Goal: Task Accomplishment & Management: Complete application form

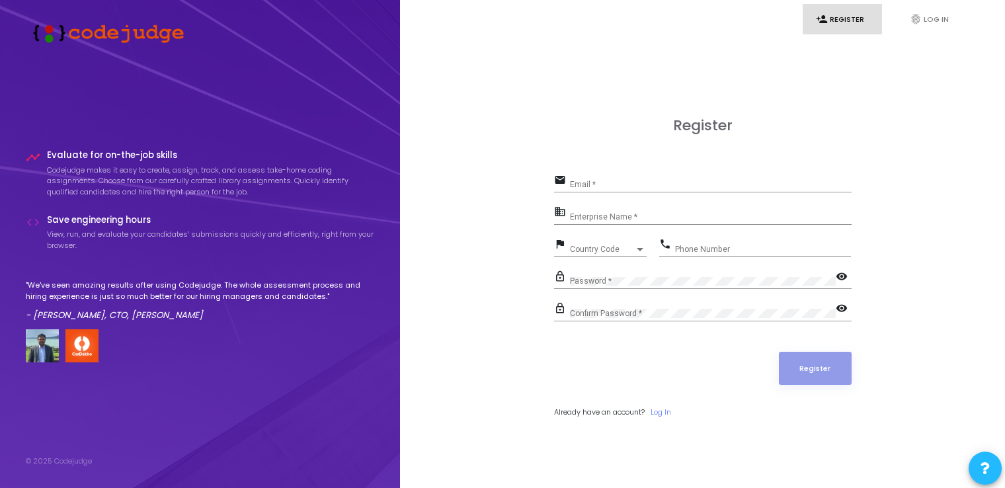
click at [603, 181] on input "Email *" at bounding box center [711, 184] width 282 height 9
click at [521, 199] on div "Register email Email * business Enterprise Name * flag Country Code Country Cod…" at bounding box center [702, 282] width 576 height 488
click at [922, 21] on link "fingerprint Log In" at bounding box center [935, 19] width 79 height 31
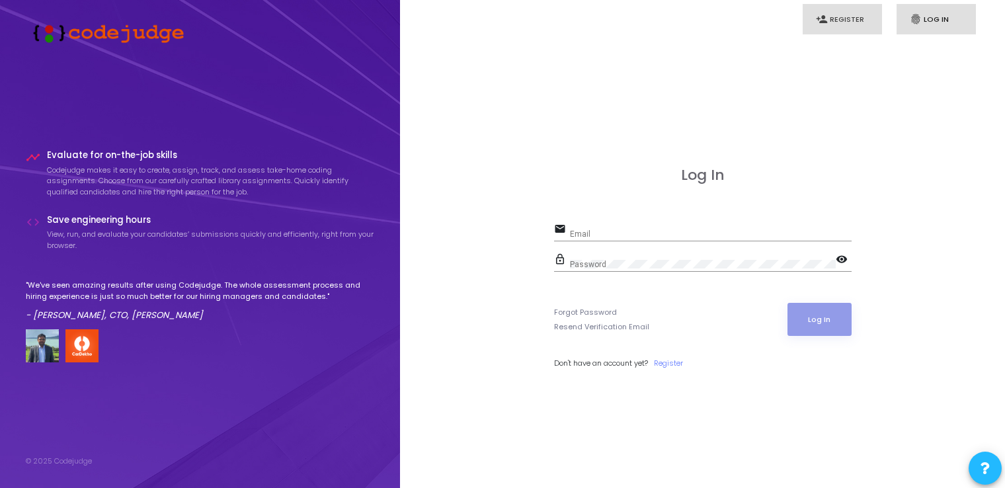
click at [824, 25] on link "person_add Register" at bounding box center [841, 19] width 79 height 31
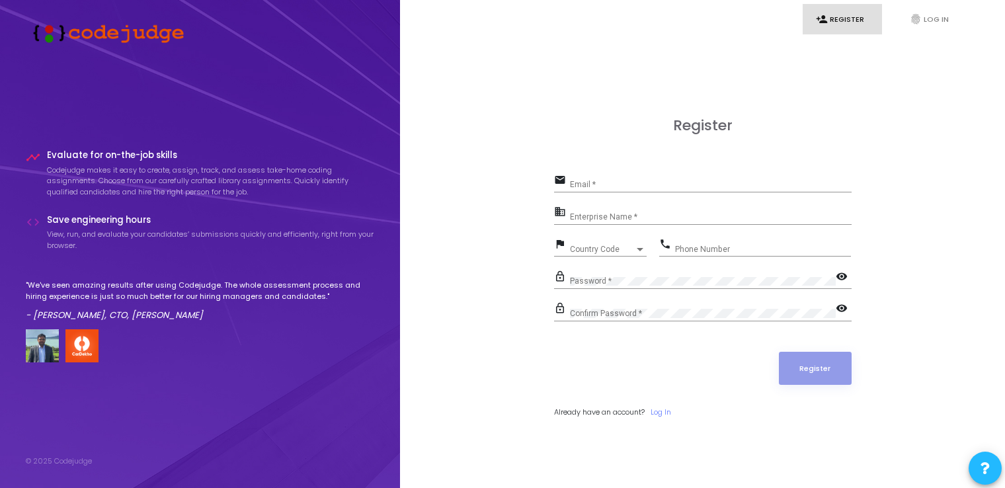
click at [597, 184] on input "Email *" at bounding box center [711, 184] width 282 height 9
type input "[EMAIL_ADDRESS][DOMAIN_NAME]"
click at [609, 212] on input "Enterprise Name *" at bounding box center [711, 216] width 282 height 9
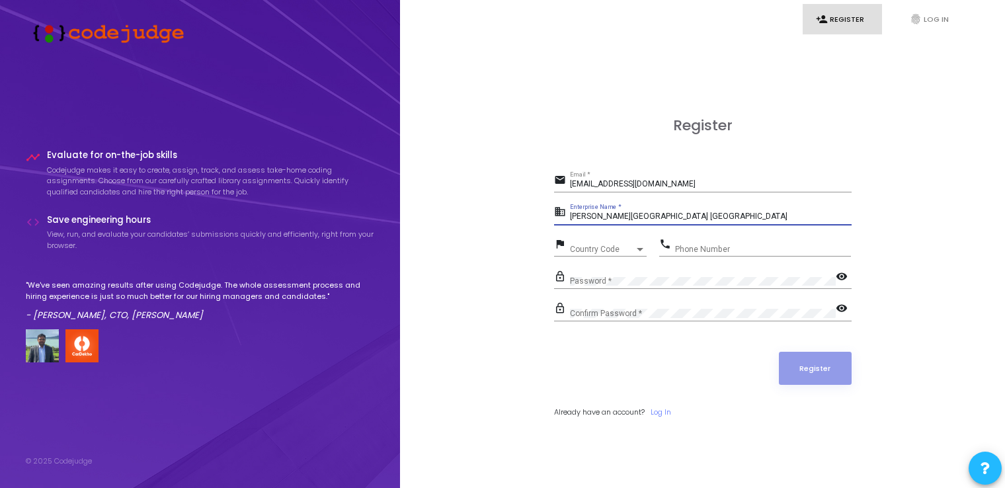
type input "[PERSON_NAME][GEOGRAPHIC_DATA] [GEOGRAPHIC_DATA]"
click at [634, 249] on div at bounding box center [640, 249] width 12 height 11
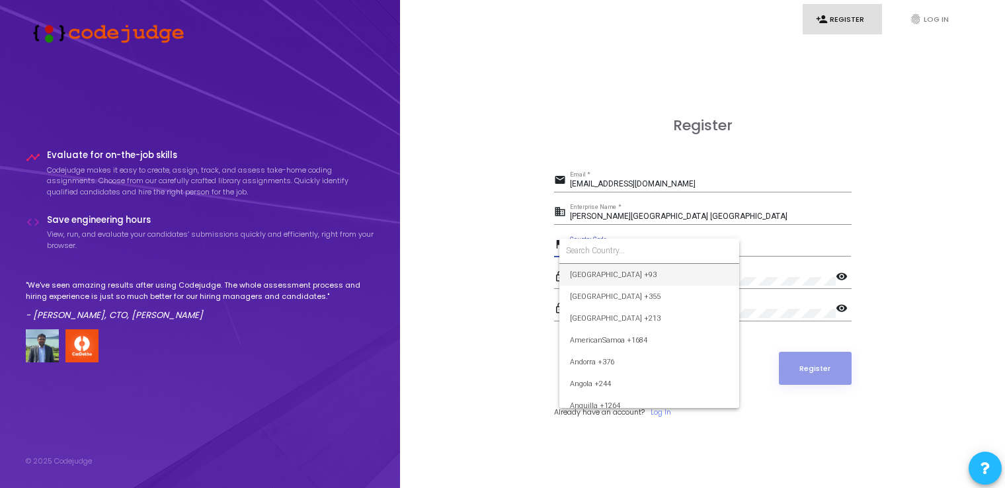
click at [627, 249] on input at bounding box center [649, 251] width 167 height 12
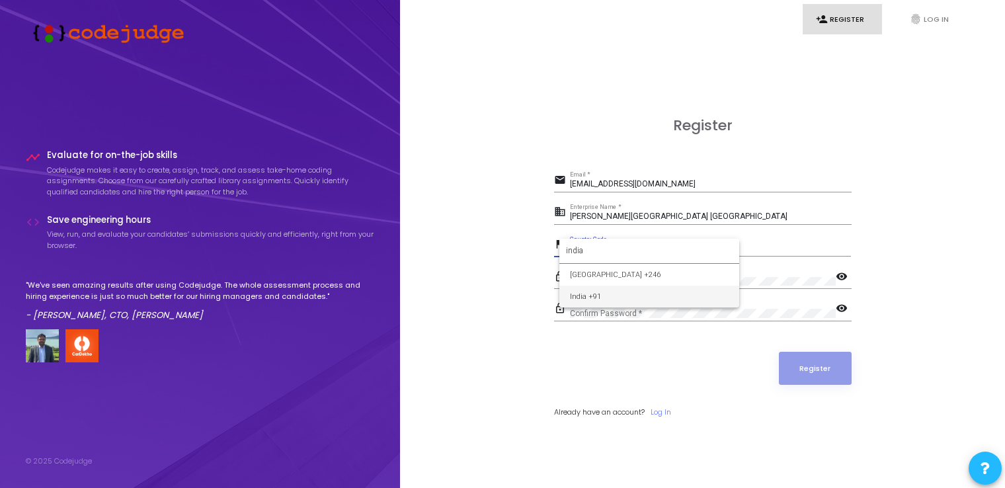
type input "india"
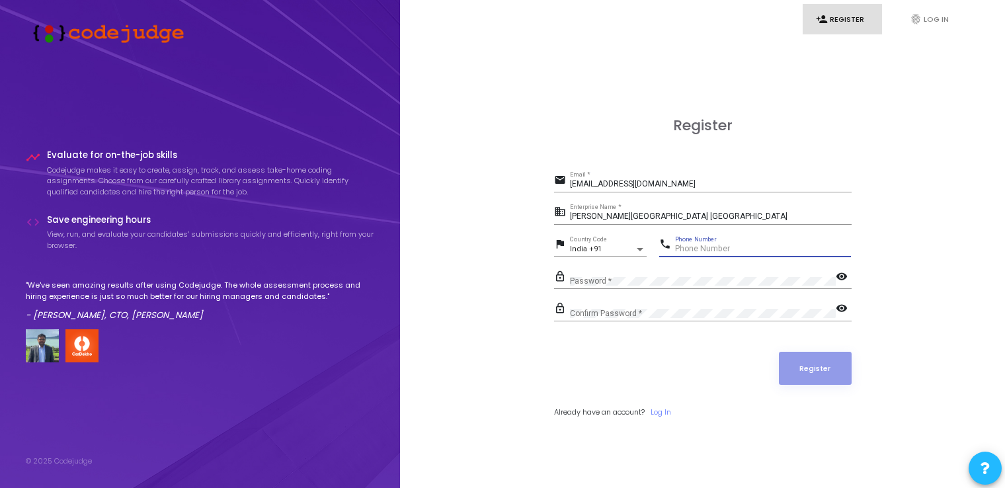
click at [724, 245] on input "Phone Number" at bounding box center [763, 249] width 176 height 9
type input "9798135870"
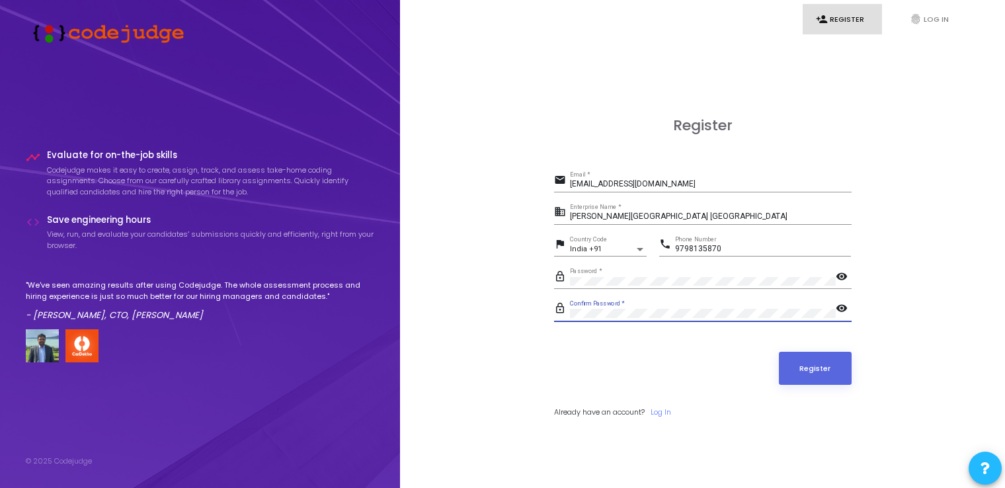
click at [779, 352] on button "Register" at bounding box center [815, 368] width 73 height 33
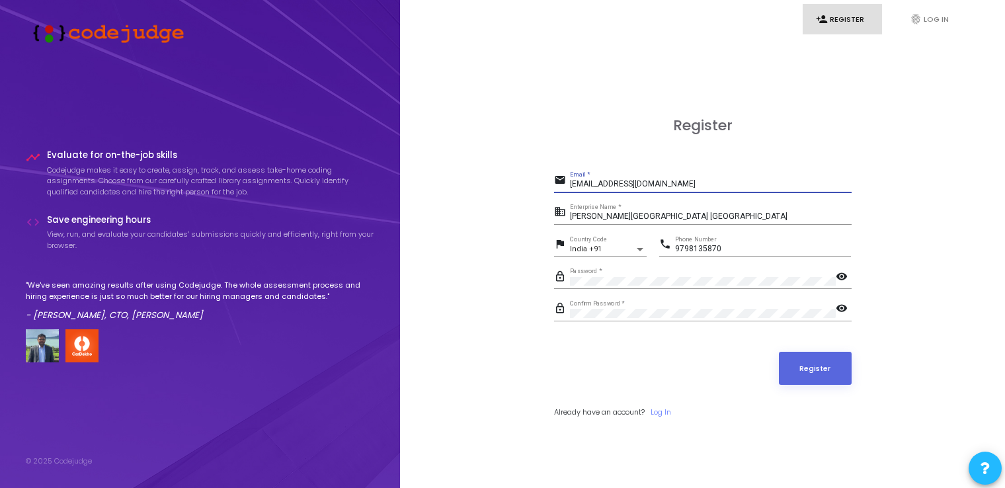
click at [592, 185] on input "[EMAIL_ADDRESS][DOMAIN_NAME]" at bounding box center [711, 184] width 282 height 9
click at [650, 181] on input "[EMAIL_ADDRESS][DOMAIN_NAME]" at bounding box center [711, 184] width 282 height 9
type input "[EMAIL_ADDRESS][DOMAIN_NAME]"
click at [791, 359] on button "Register" at bounding box center [815, 368] width 73 height 33
click at [622, 184] on input "[EMAIL_ADDRESS][DOMAIN_NAME]" at bounding box center [711, 184] width 282 height 9
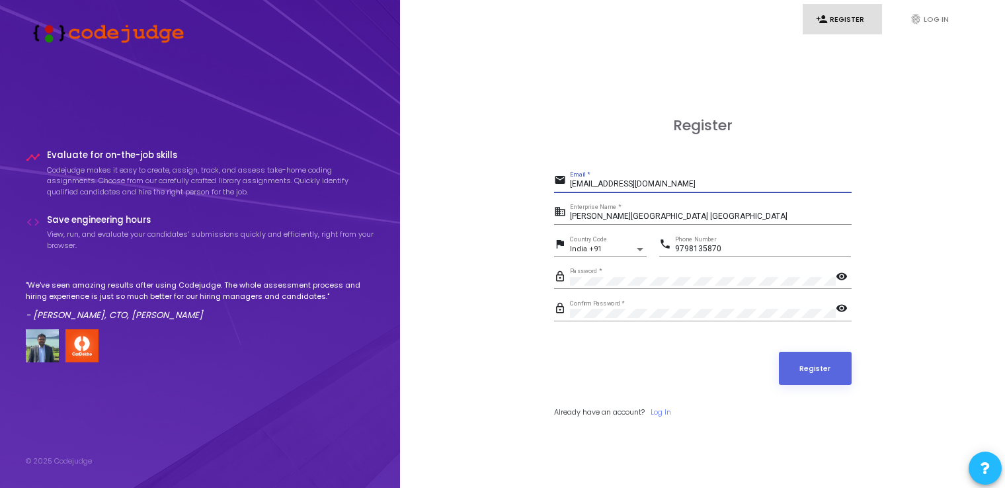
click at [622, 184] on input "[EMAIL_ADDRESS][DOMAIN_NAME]" at bounding box center [711, 184] width 282 height 9
click at [574, 176] on div "[EMAIL_ADDRESS][DOMAIN_NAME] Email *" at bounding box center [711, 181] width 282 height 20
click at [599, 213] on input "[PERSON_NAME][GEOGRAPHIC_DATA] [GEOGRAPHIC_DATA]" at bounding box center [711, 216] width 282 height 9
click at [801, 370] on button "Register" at bounding box center [815, 368] width 73 height 33
click at [911, 30] on link "fingerprint Log In" at bounding box center [935, 19] width 79 height 31
